Goal: Information Seeking & Learning: Learn about a topic

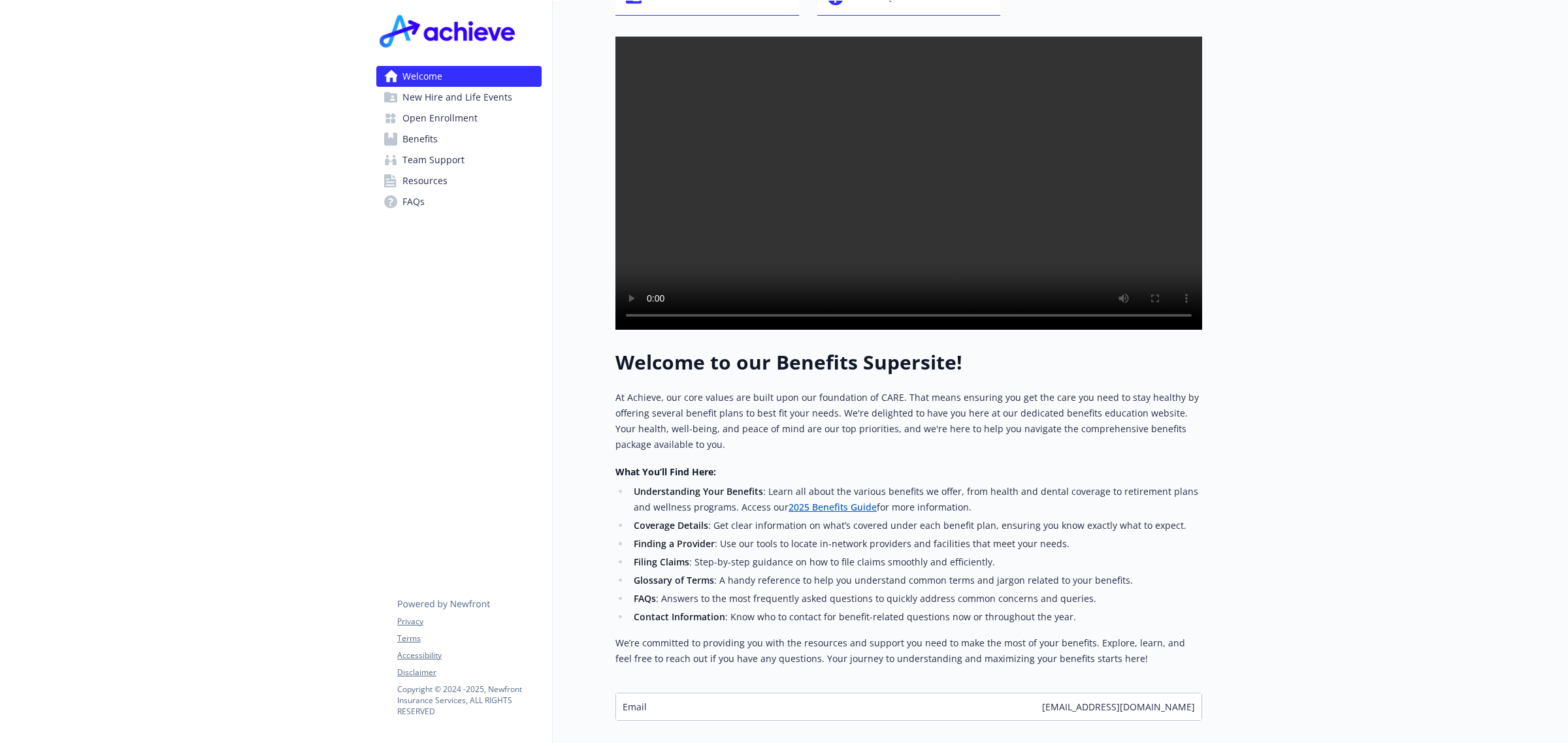
scroll to position [109, 0]
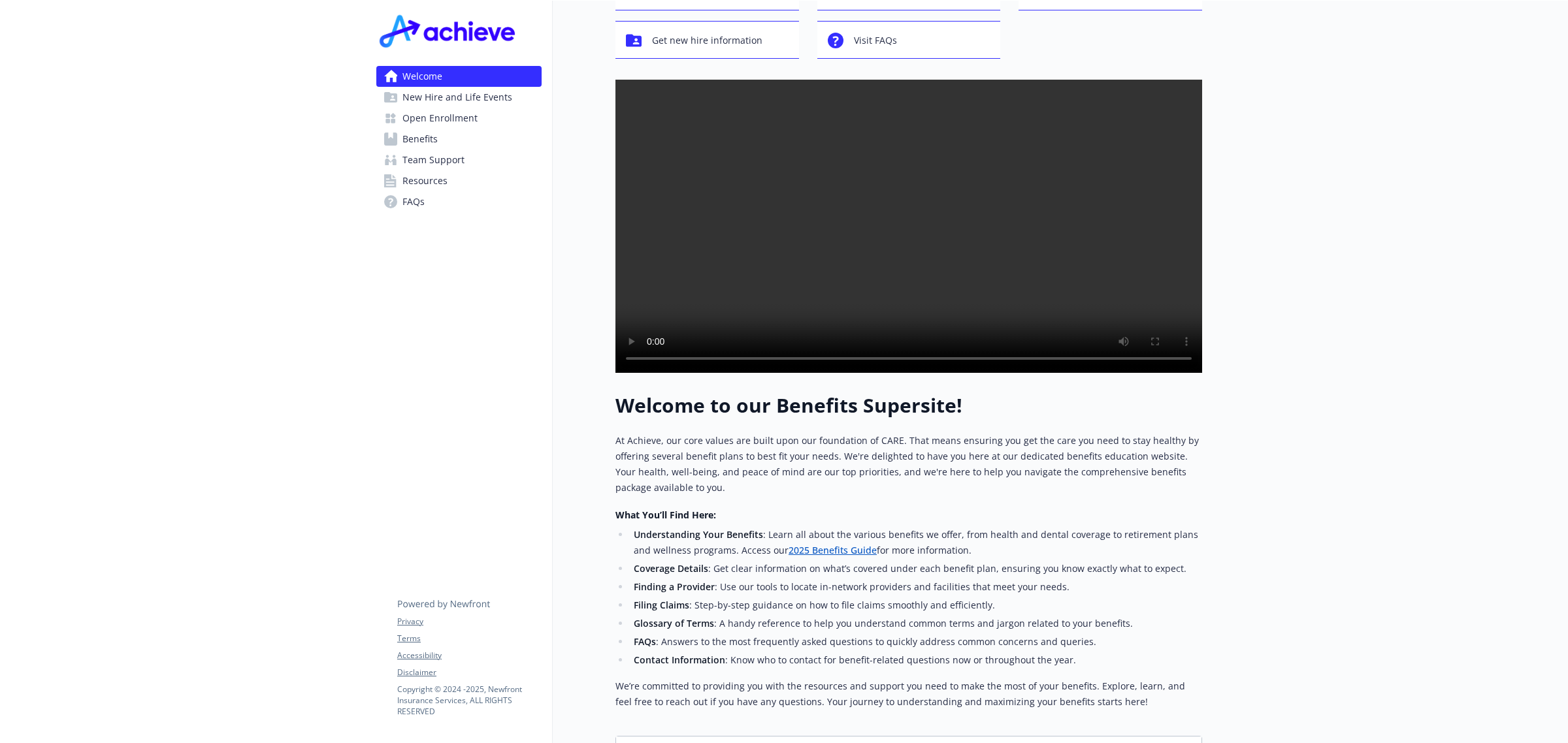
drag, startPoint x: 428, startPoint y: 124, endPoint x: 452, endPoint y: 124, distance: 24.0
click at [428, 124] on span "Open Enrollment" at bounding box center [440, 118] width 75 height 21
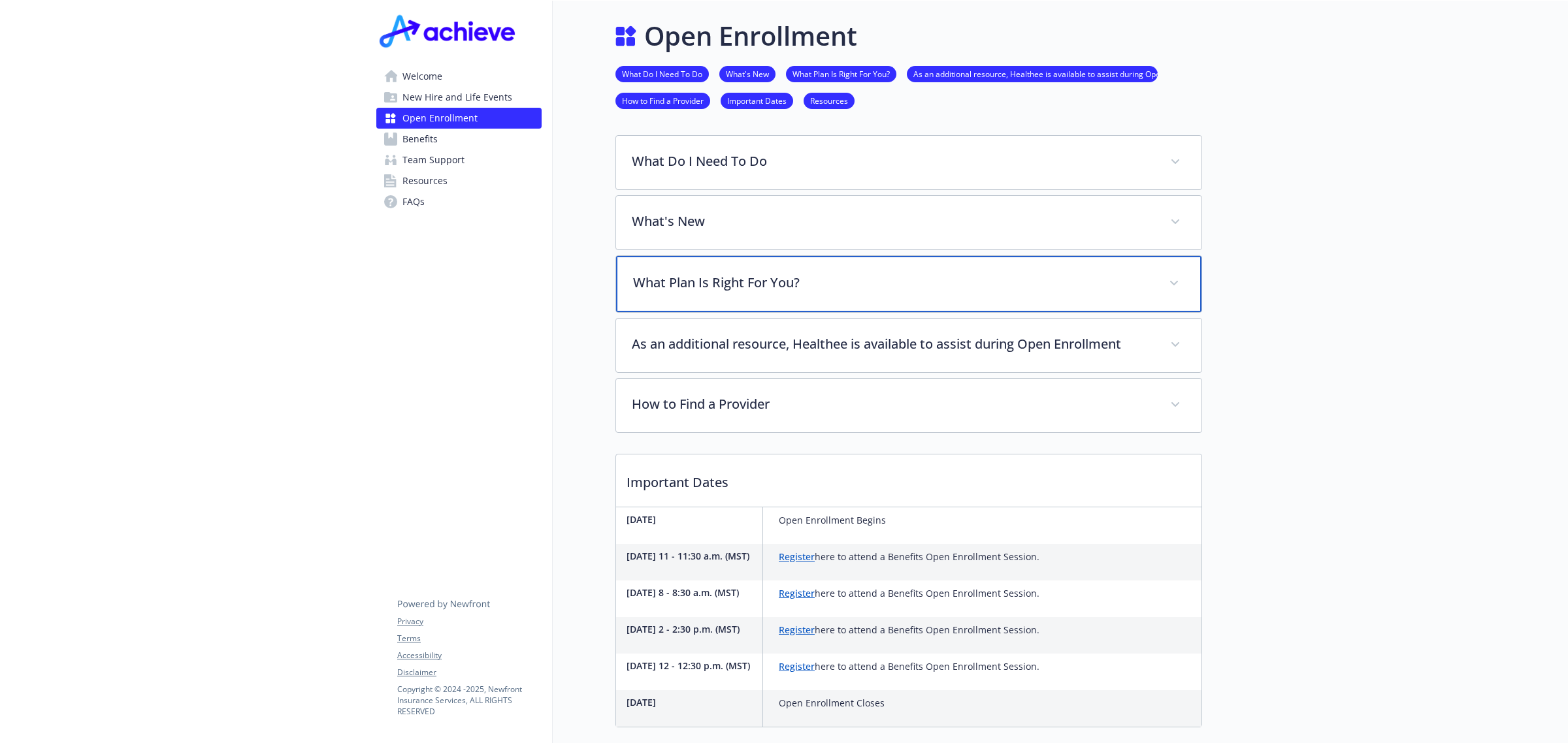
click at [1178, 286] on span at bounding box center [1174, 283] width 21 height 21
